Goal: Check status: Check status

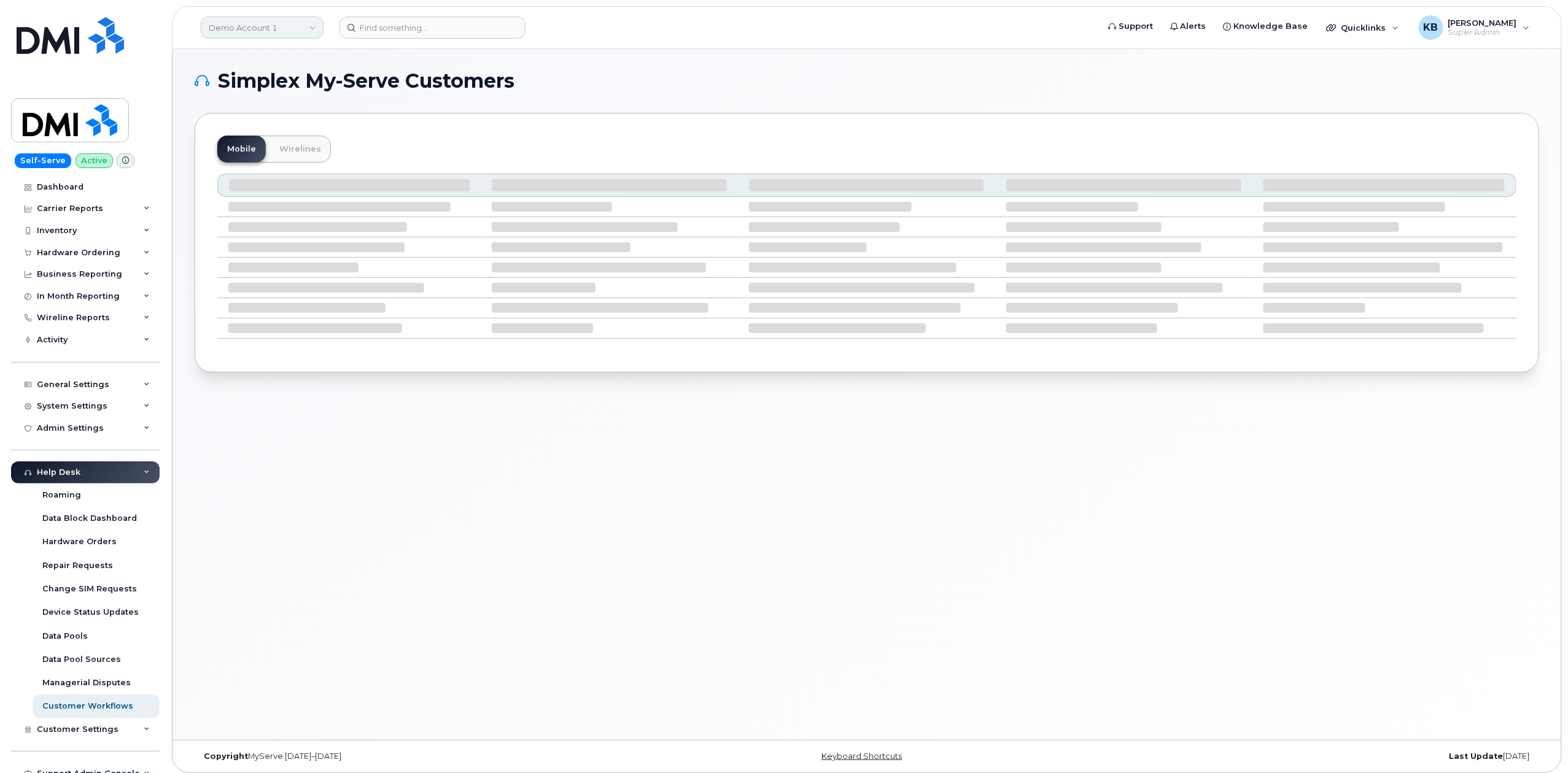
click at [254, 37] on link "Demo Account 1" at bounding box center [262, 27] width 123 height 22
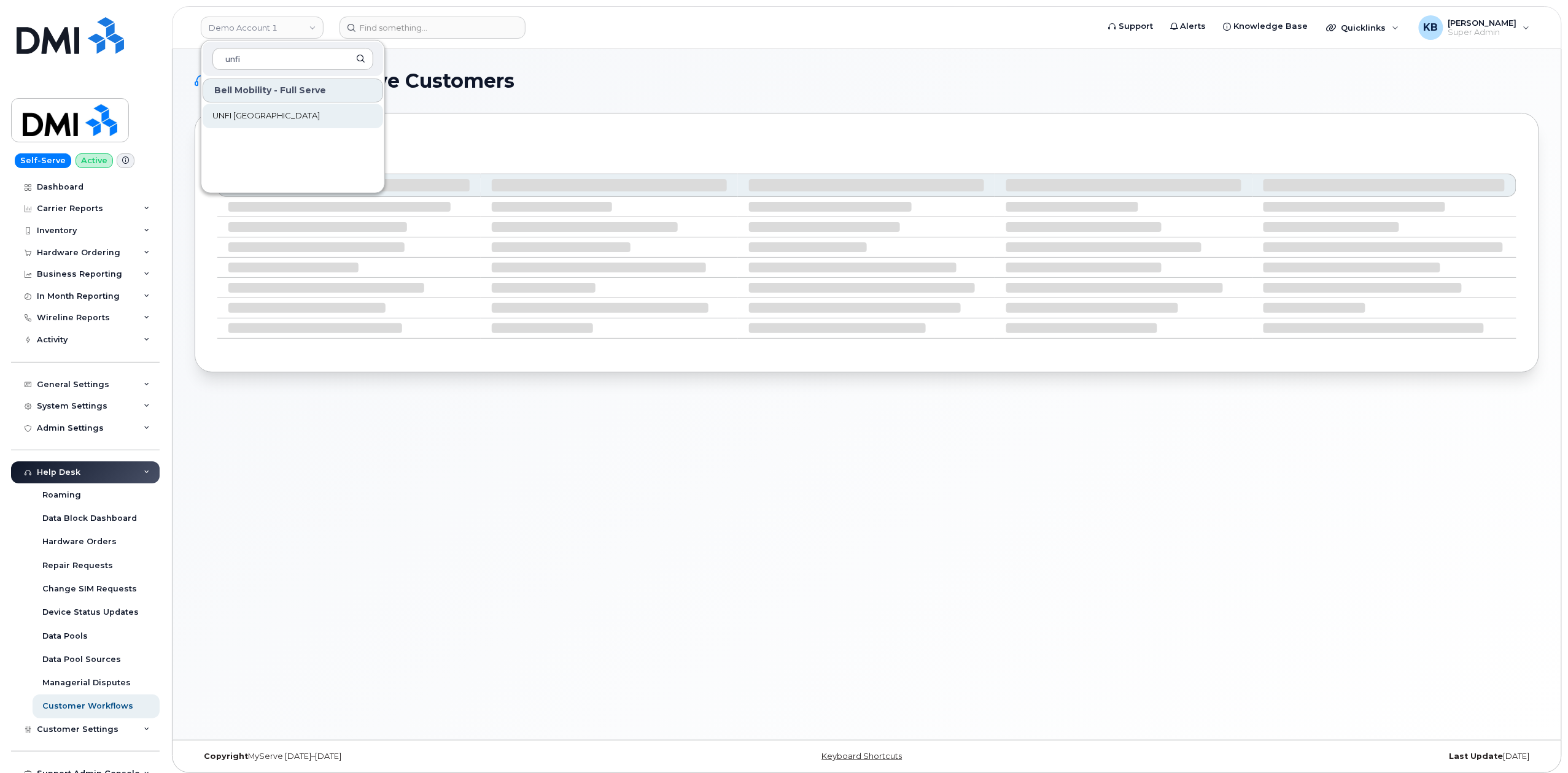
type input "unfi"
click at [244, 121] on span "UNFI Canada" at bounding box center [266, 116] width 107 height 12
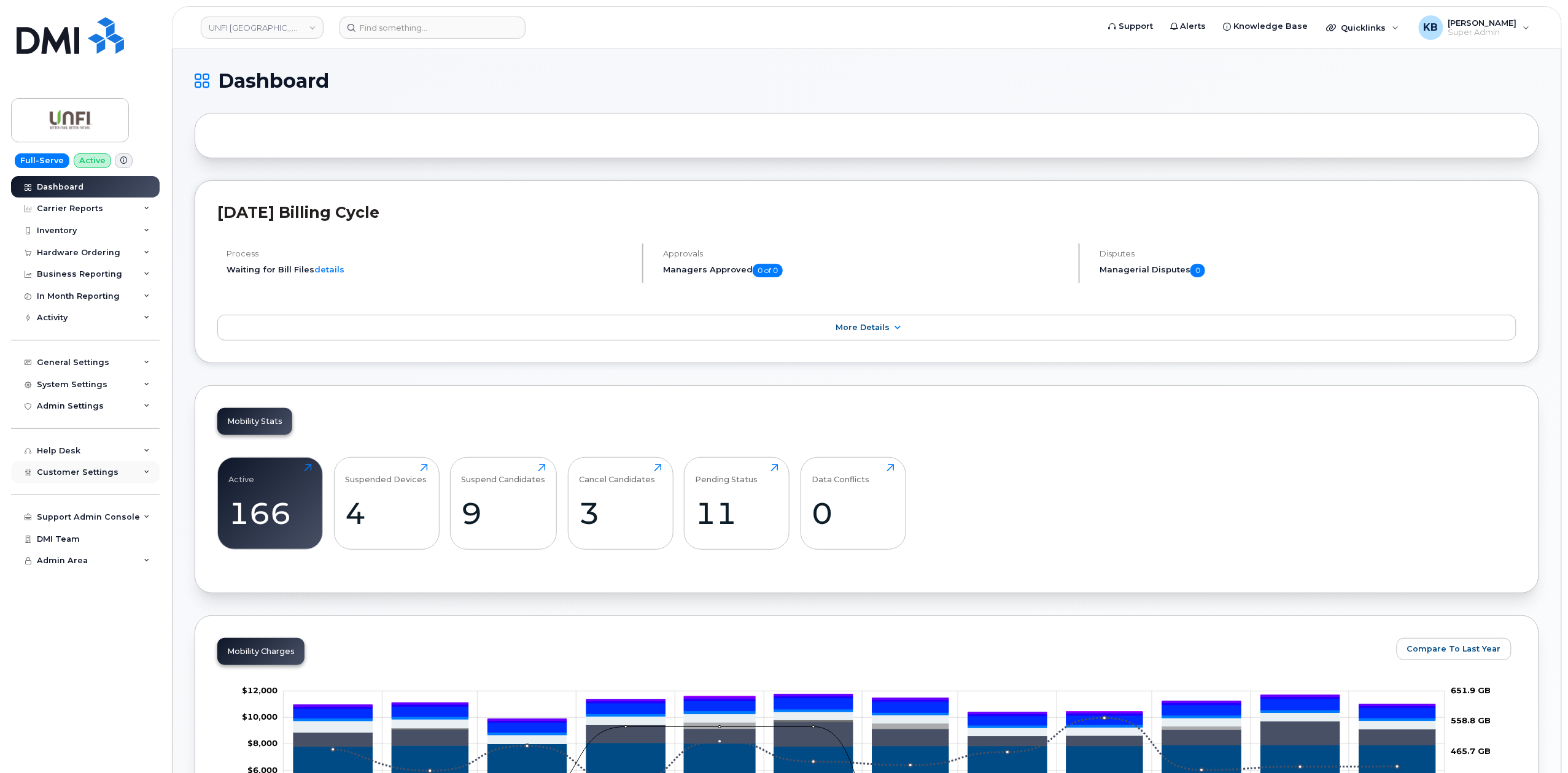
click at [128, 475] on div "Customer Settings" at bounding box center [85, 473] width 148 height 22
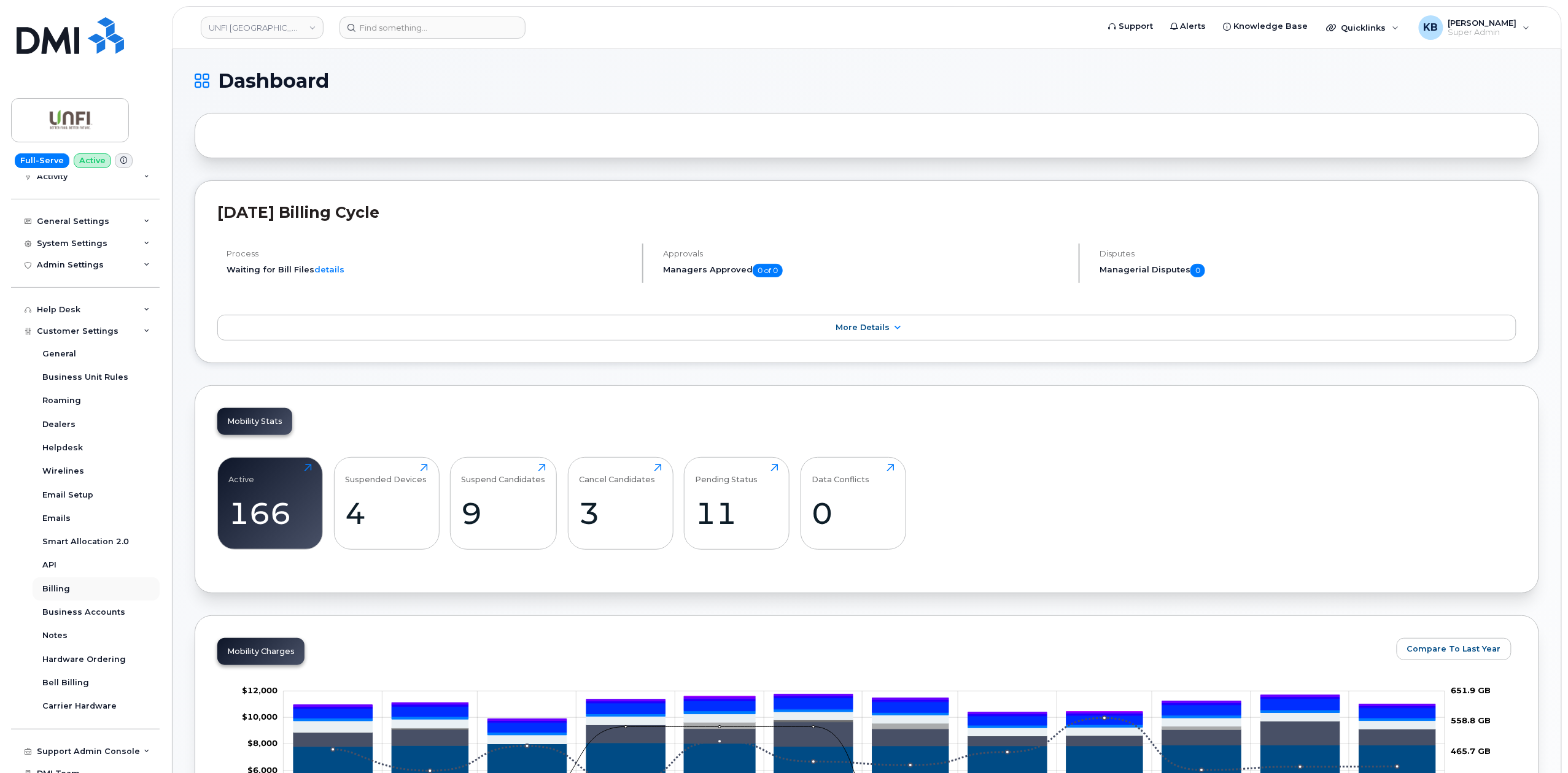
scroll to position [173, 0]
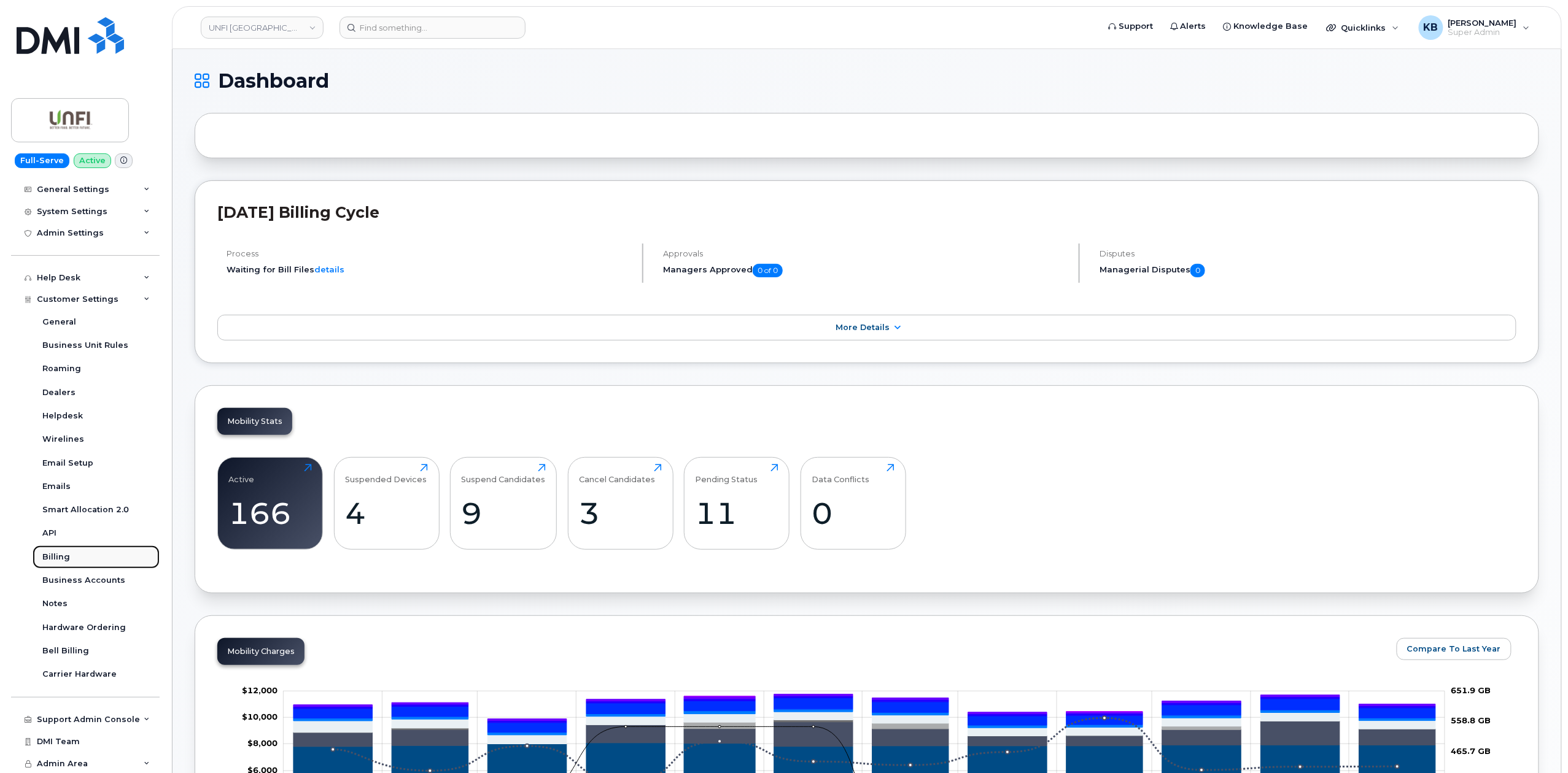
click at [66, 560] on div "Billing" at bounding box center [56, 557] width 27 height 11
click at [60, 554] on div "Billing" at bounding box center [56, 557] width 27 height 11
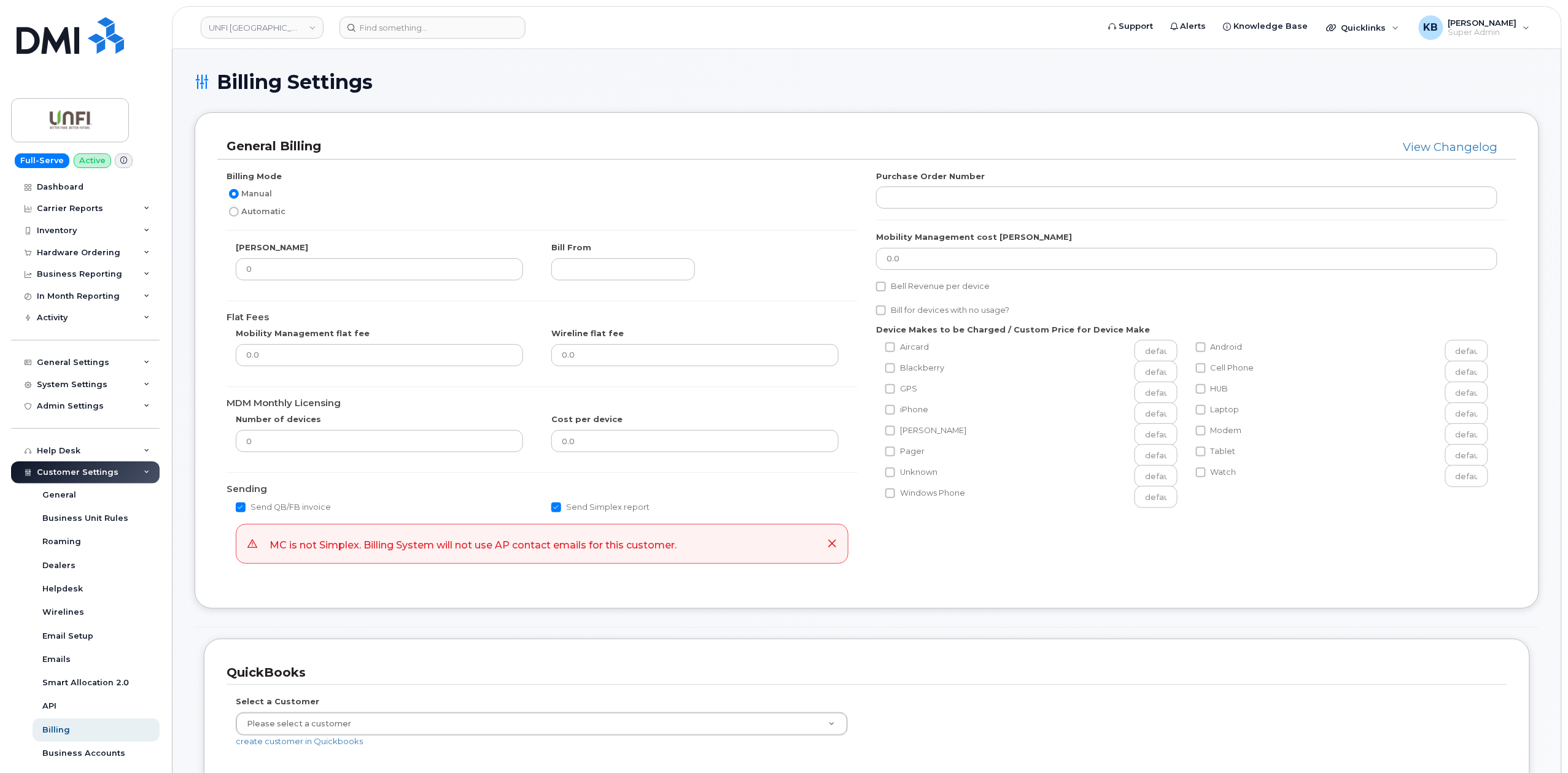
click at [1068, 549] on div "Billing Mode Manual Automatic Bill Day 0 Bill From Flat Fees Mobility Managemen…" at bounding box center [867, 373] width 1299 height 405
click at [447, 27] on input at bounding box center [432, 27] width 186 height 22
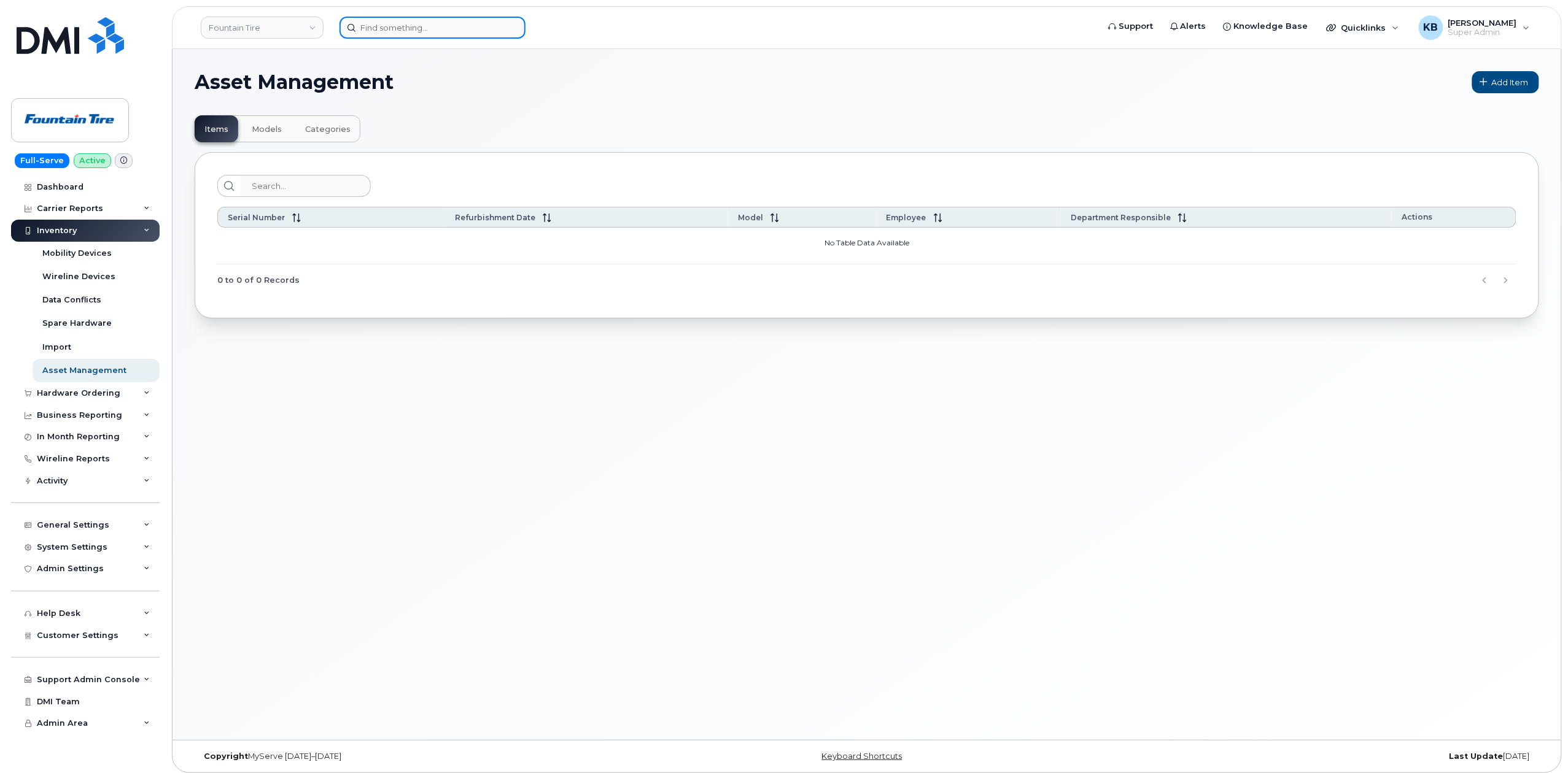
click at [393, 30] on input at bounding box center [432, 27] width 186 height 22
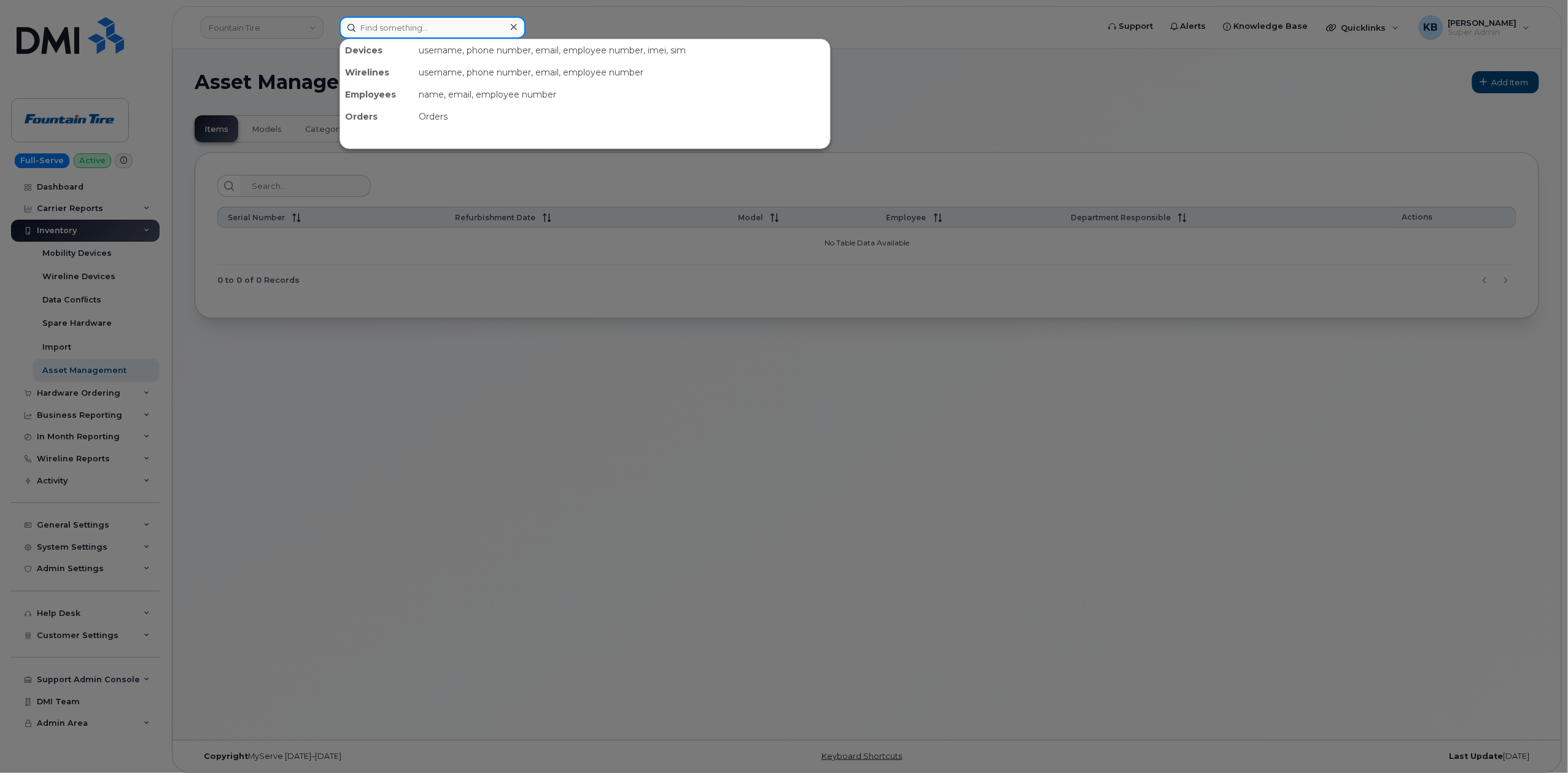
paste input "302478"
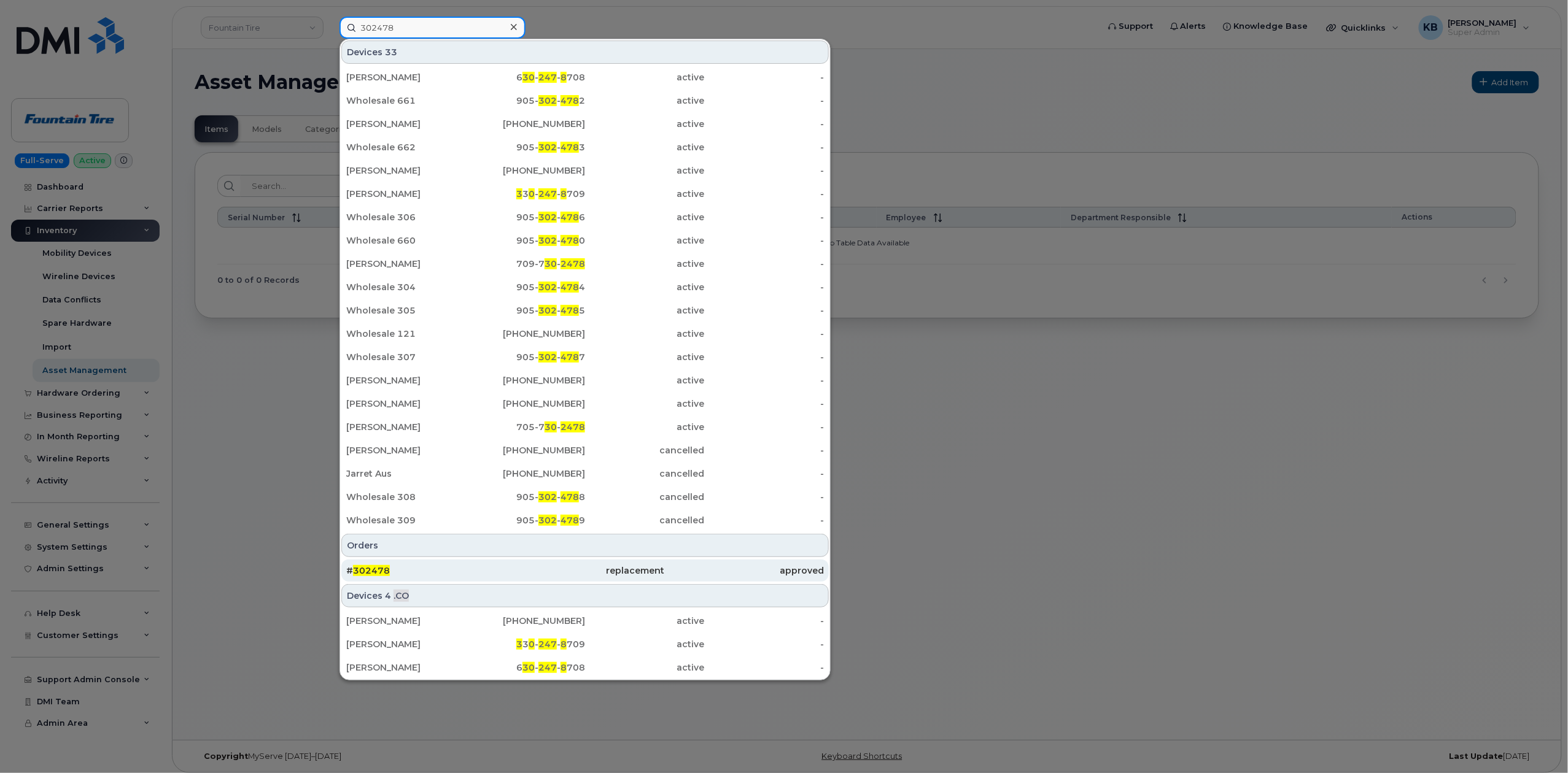
type input "302478"
click at [391, 572] on div "# 302478" at bounding box center [426, 571] width 159 height 12
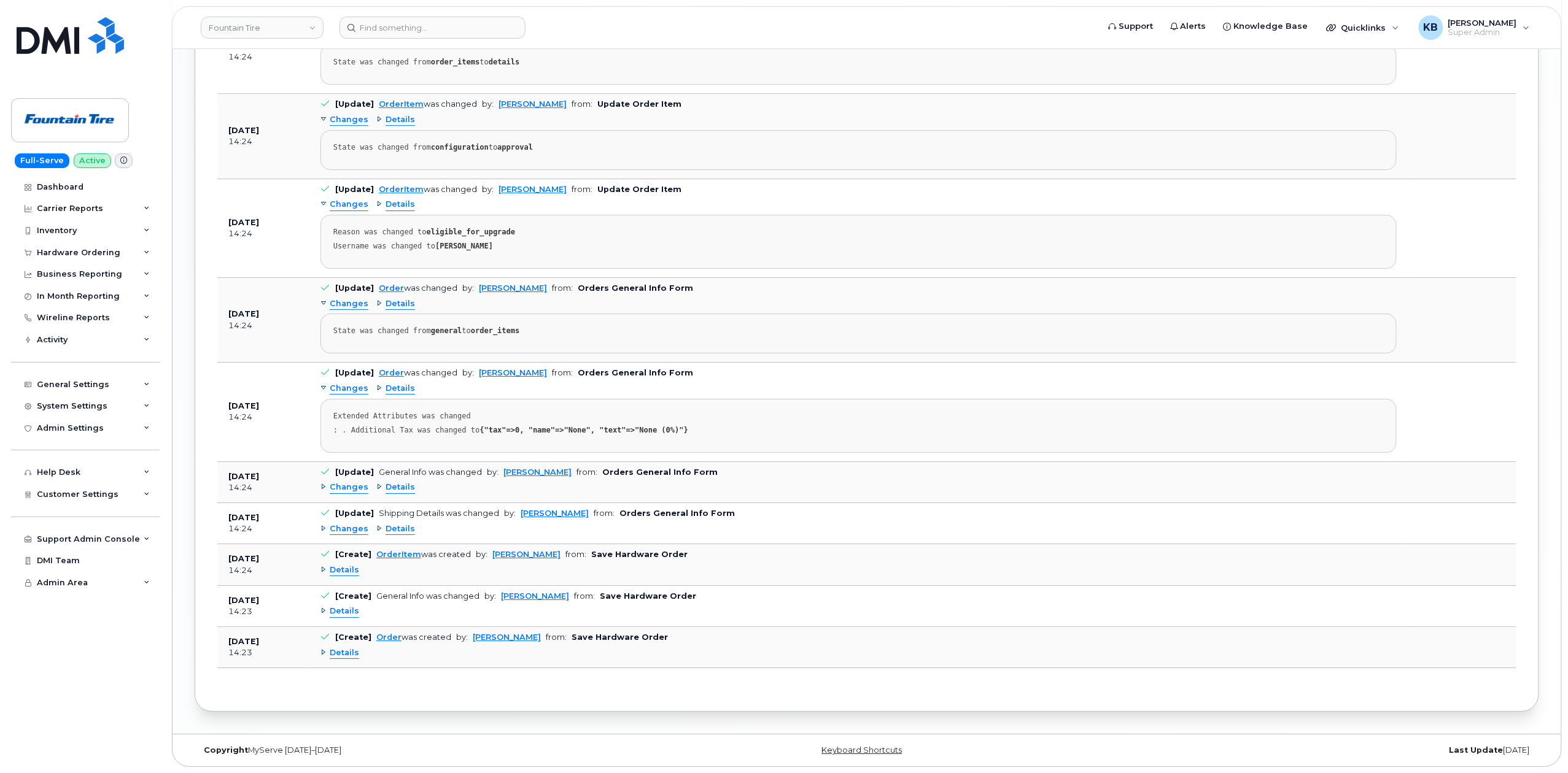
scroll to position [1918, 0]
click at [144, 500] on div "Customer Settings" at bounding box center [85, 495] width 148 height 22
click at [53, 732] on div "API" at bounding box center [49, 728] width 14 height 11
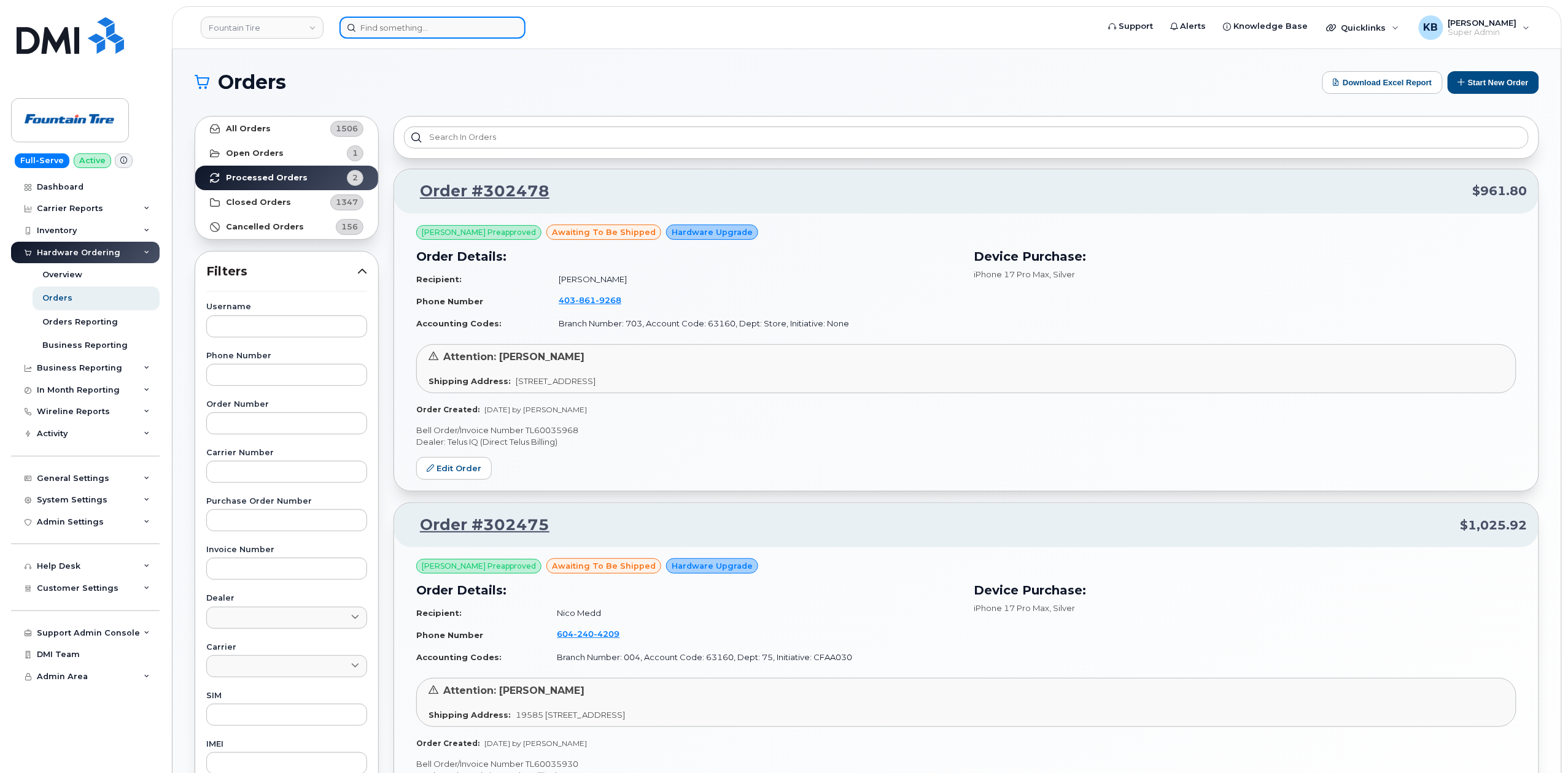
click at [400, 35] on input at bounding box center [432, 27] width 186 height 22
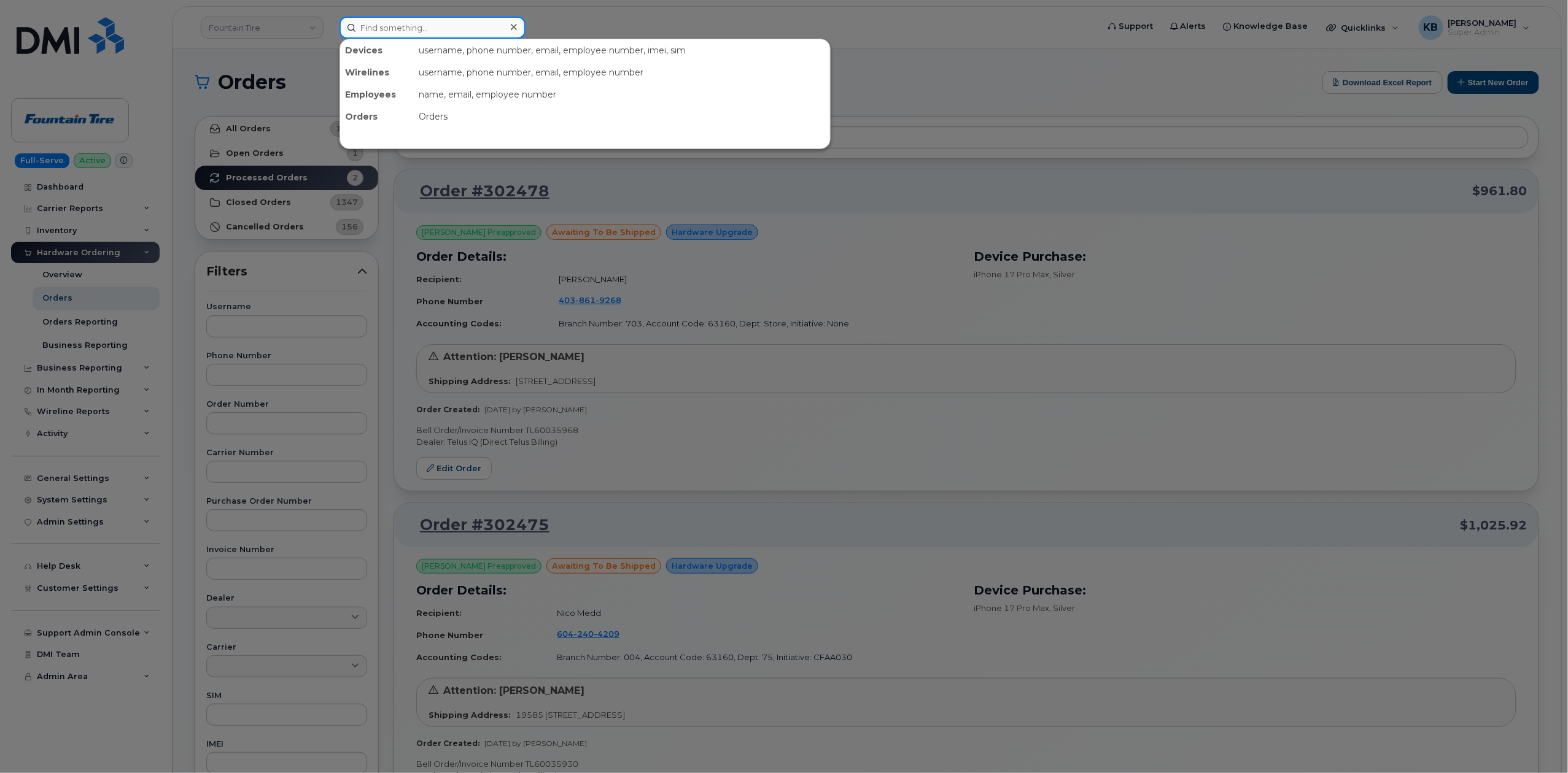
paste input "302481"
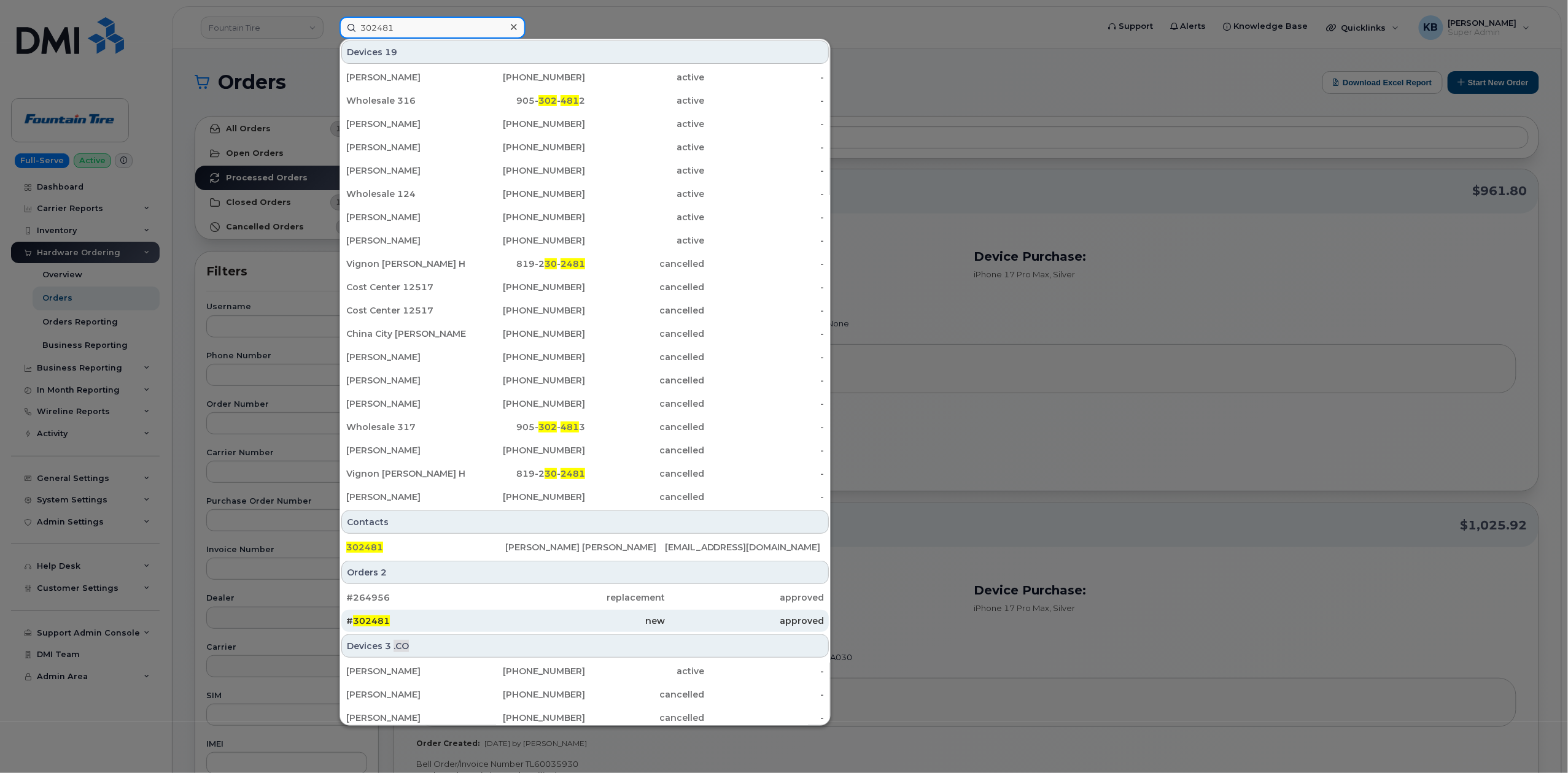
type input "302481"
click at [584, 620] on div "new" at bounding box center [584, 621] width 159 height 12
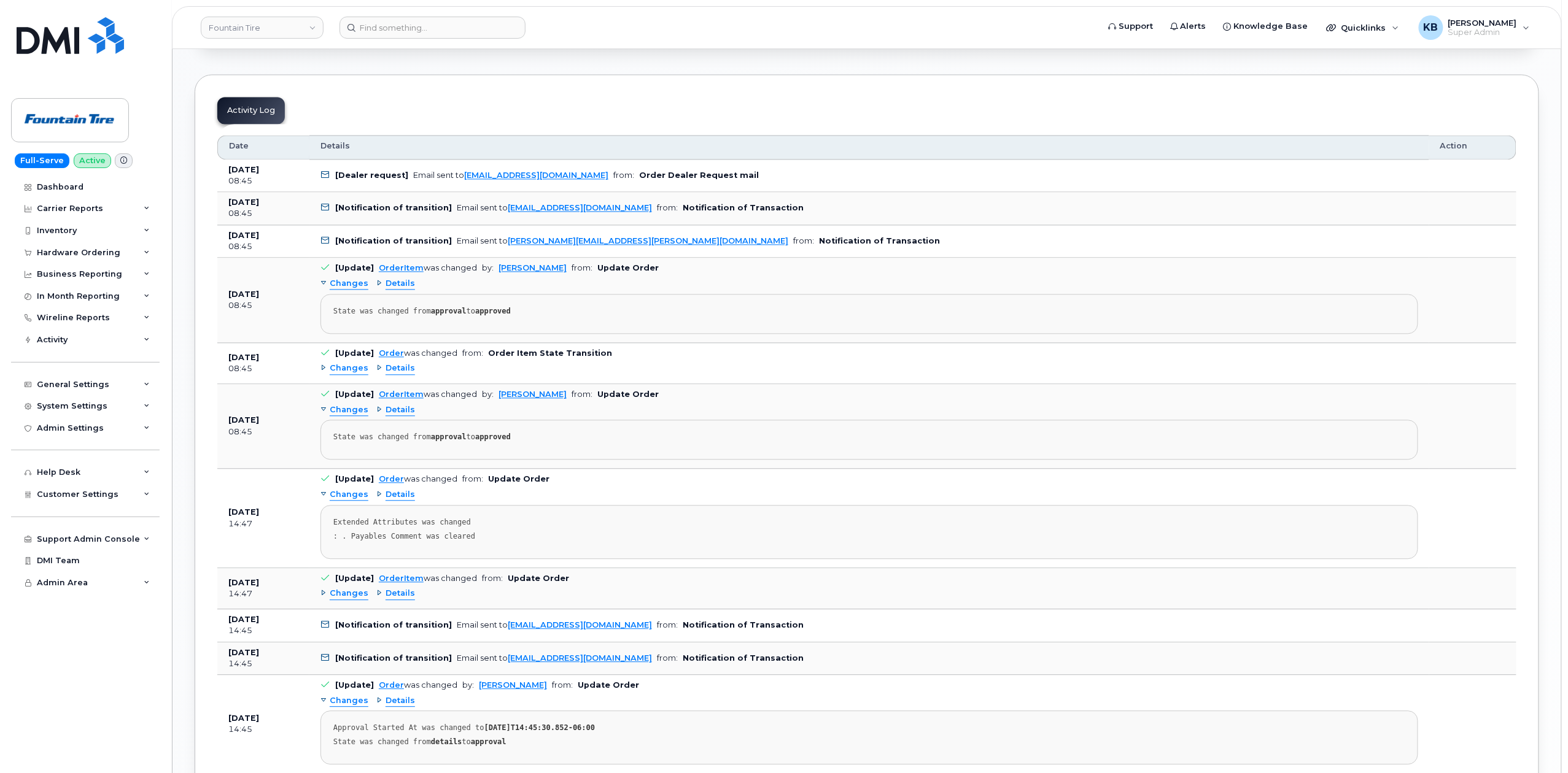
scroll to position [1145, 0]
